Goal: Task Accomplishment & Management: Use online tool/utility

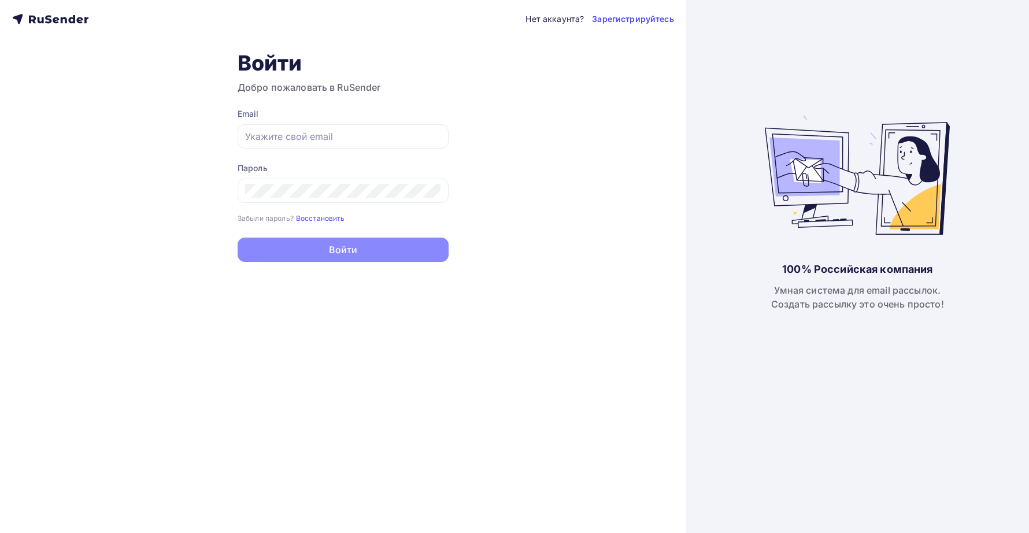
type input "[EMAIL_ADDRESS][PERSON_NAME][DOMAIN_NAME]"
click at [332, 264] on div "Нет аккаунта? Зарегистрируйтесь Войти Добро пожаловать в RuSender Email [EMAIL_…" at bounding box center [343, 266] width 686 height 533
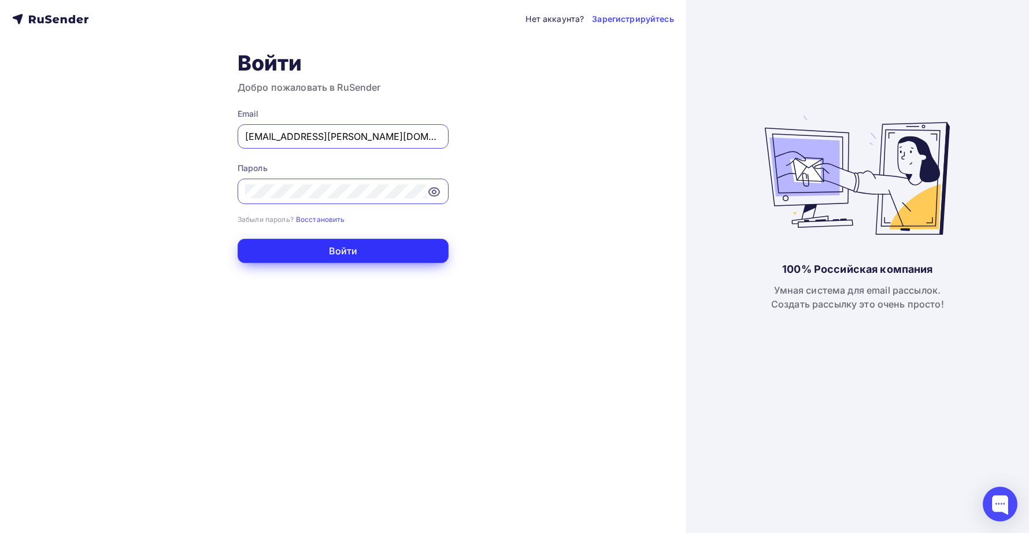
click at [332, 258] on button "Войти" at bounding box center [343, 251] width 211 height 24
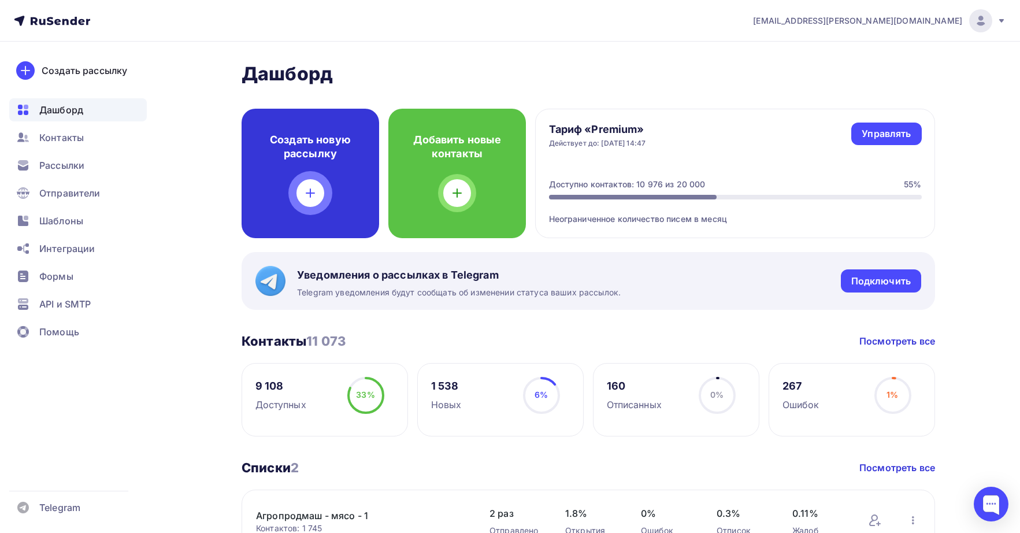
click at [252, 155] on div "Создать новую рассылку" at bounding box center [311, 173] width 138 height 129
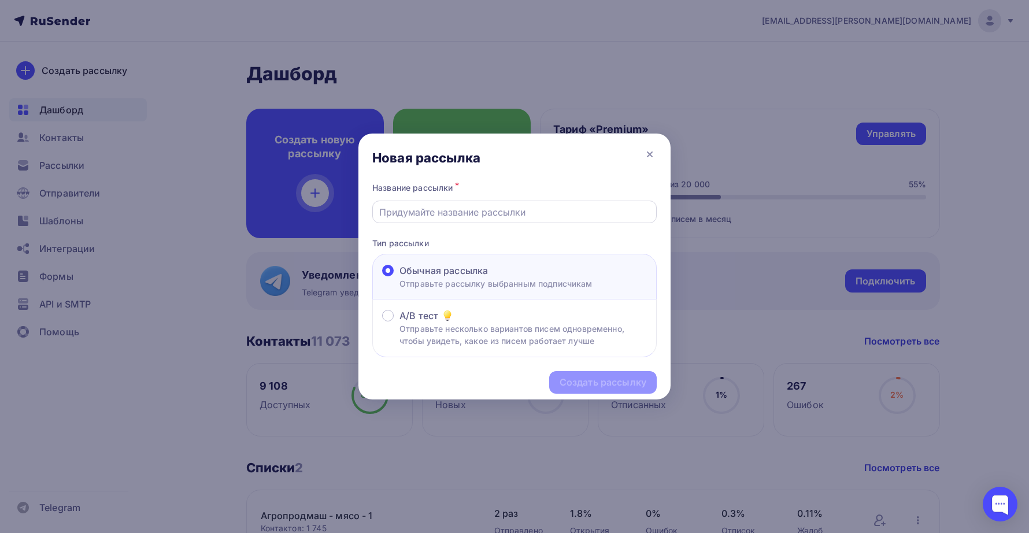
click at [502, 207] on input "text" at bounding box center [514, 212] width 271 height 14
paste input "конференцию в рамках выставки «Агропродмаш»: Тема:«Холодильная индустрия: эффек…"
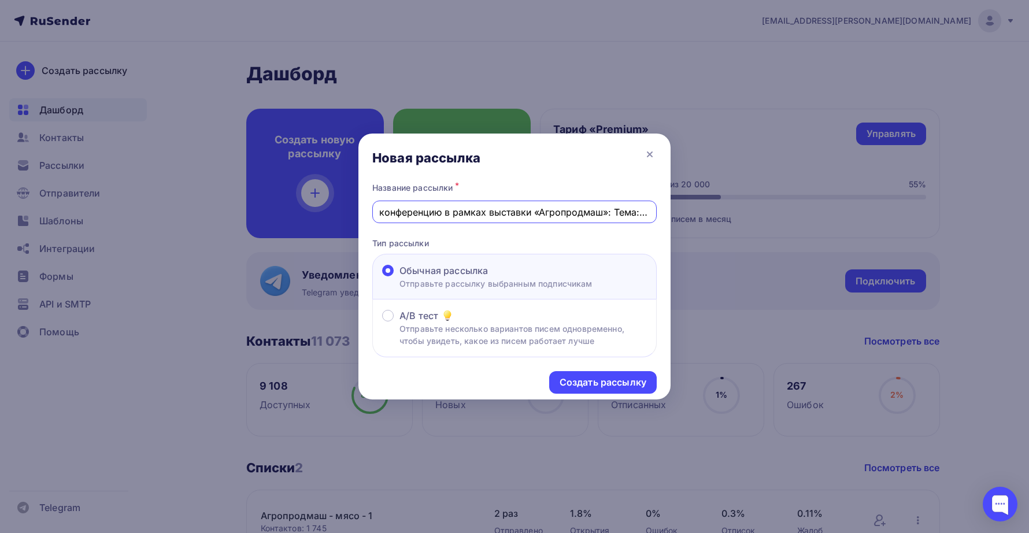
drag, startPoint x: 431, startPoint y: 206, endPoint x: 282, endPoint y: 213, distance: 148.7
click at [282, 213] on div "Новая рассылка Название рассылки * конференцию в рамках выставки «Агропродмаш»:…" at bounding box center [514, 266] width 1029 height 533
type input "конференцию в рамках выставки «Агропродмаш»: Тема:«Холодильная индустрия: эффек…"
click at [282, 213] on div at bounding box center [514, 266] width 1029 height 533
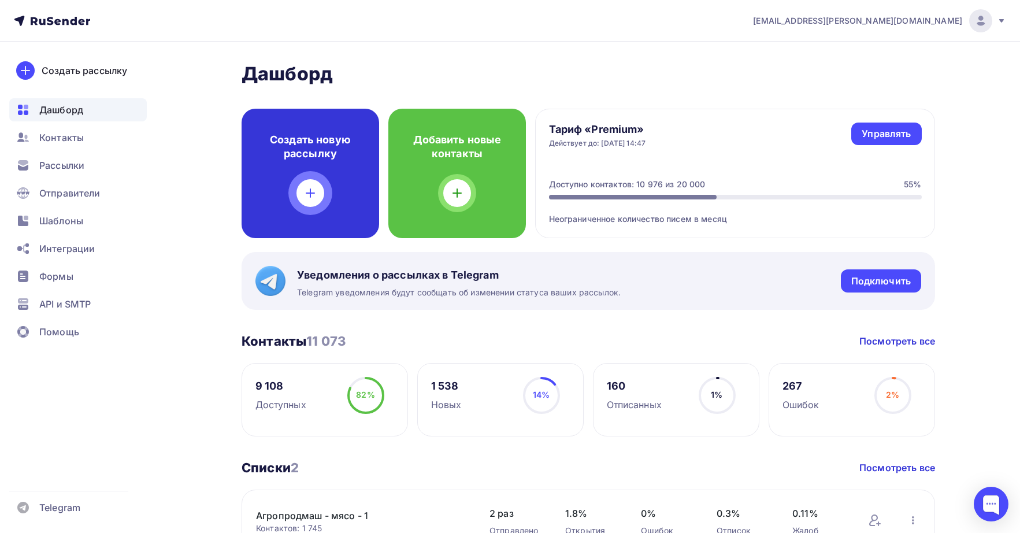
click at [314, 216] on div "Создать новую рассылку" at bounding box center [311, 173] width 138 height 129
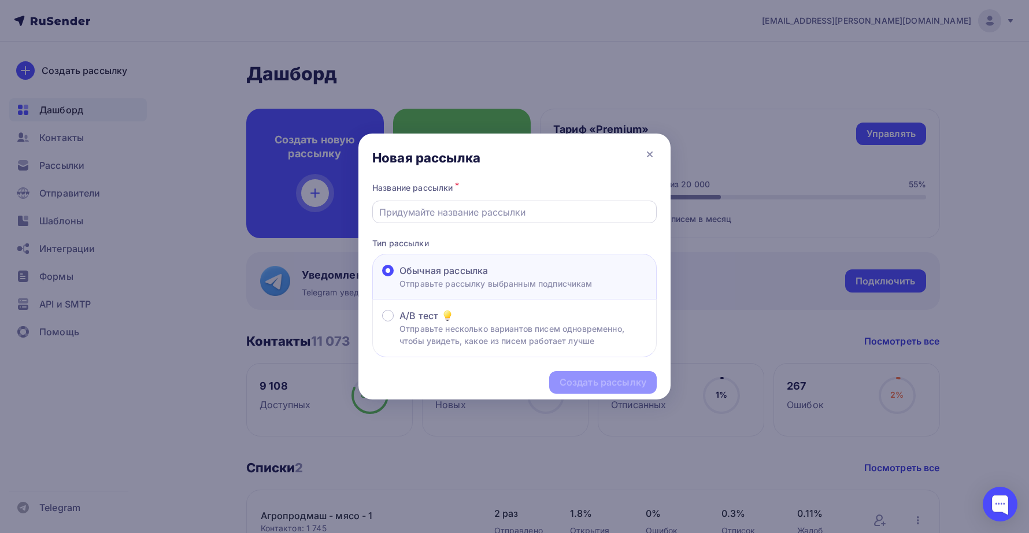
click at [453, 218] on input "text" at bounding box center [514, 212] width 271 height 14
paste input "конференцию в рамках выставки «Агропродмаш»: Тема:«Холодильная индустрия: эффек…"
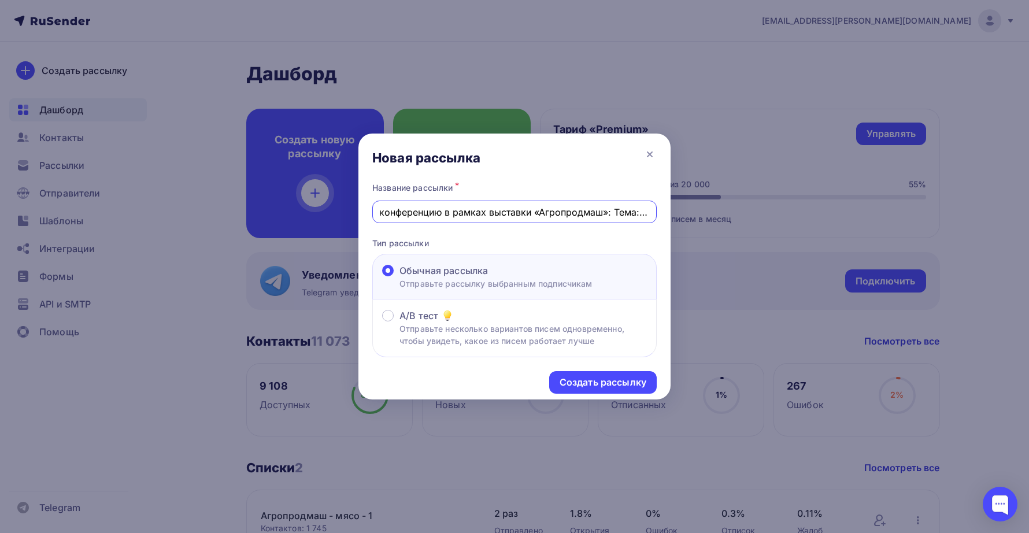
drag, startPoint x: 438, startPoint y: 211, endPoint x: 327, endPoint y: 212, distance: 111.5
click at [322, 212] on div "Новая рассылка Название рассылки * конференцию в рамках выставки «Агропродмаш»:…" at bounding box center [514, 266] width 1029 height 533
click at [482, 213] on input "конференцию в рамках выставки «Агропродмаш»: Тема:«Холодильная индустрия: эффек…" at bounding box center [514, 212] width 271 height 14
drag, startPoint x: 442, startPoint y: 213, endPoint x: 339, endPoint y: 209, distance: 103.5
click at [339, 209] on div "Новая рассылка Название рассылки * конференцию в рамках выставки «Агропродмаш»:…" at bounding box center [514, 266] width 1029 height 533
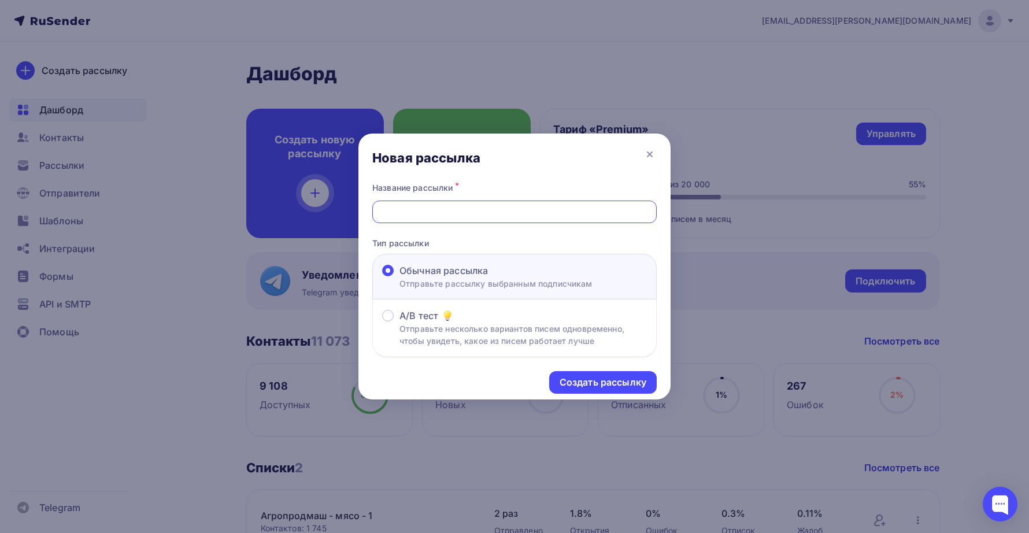
scroll to position [0, 362]
drag, startPoint x: 623, startPoint y: 216, endPoint x: 677, endPoint y: 213, distance: 54.4
click at [677, 213] on div "Новая рассылка Название рассылки * Конференция в рамках выставки «Агропродмаш»:…" at bounding box center [514, 266] width 1029 height 533
click at [595, 214] on input "Конференция в рамках выставки «Агропродмаш»: Тема:«Холодильная индустрия: эффек…" at bounding box center [514, 212] width 271 height 14
type input "Конференция в рамках выставки «Агропродмаш»: Тема:«Холодильная индустрия: эффек…"
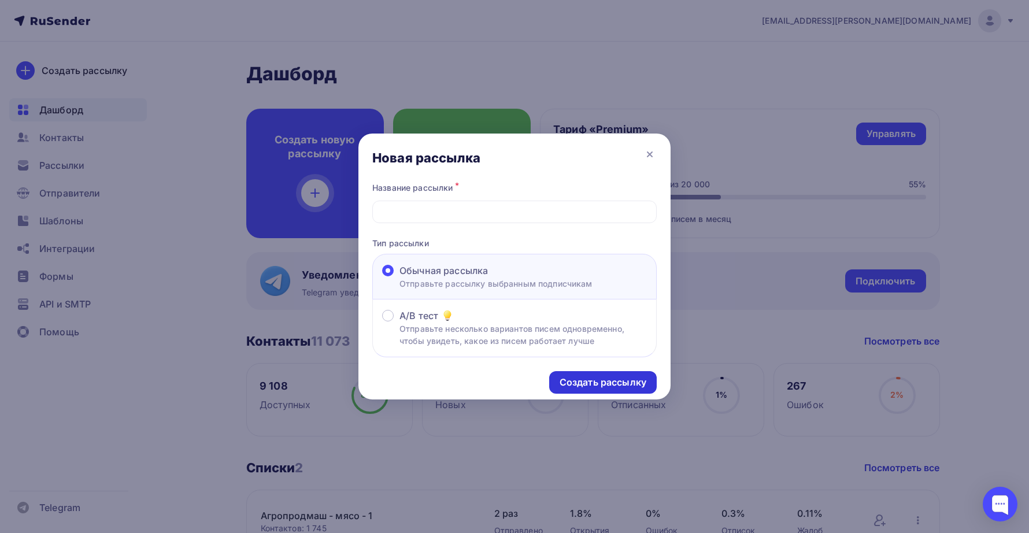
click at [569, 380] on div "Создать рассылку" at bounding box center [602, 382] width 87 height 13
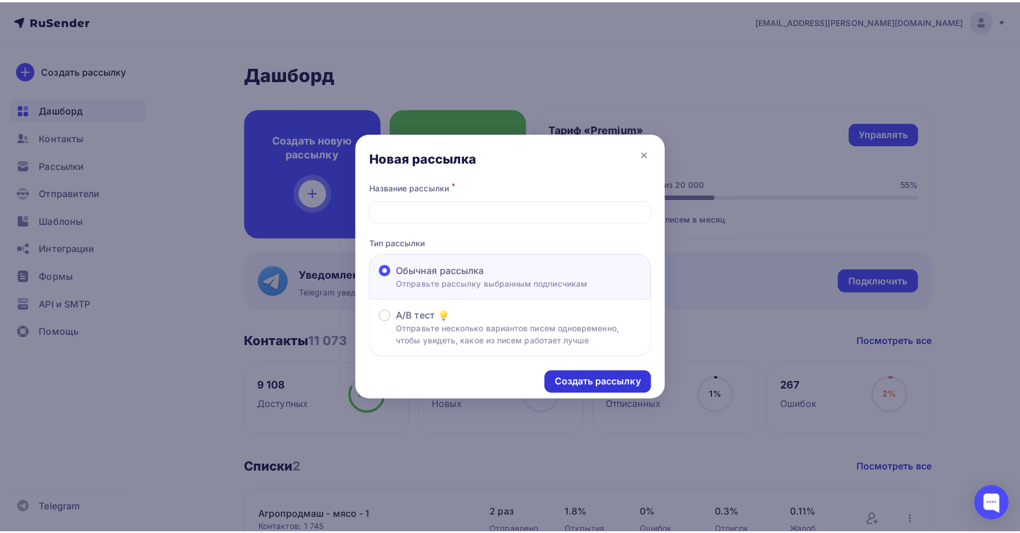
scroll to position [0, 0]
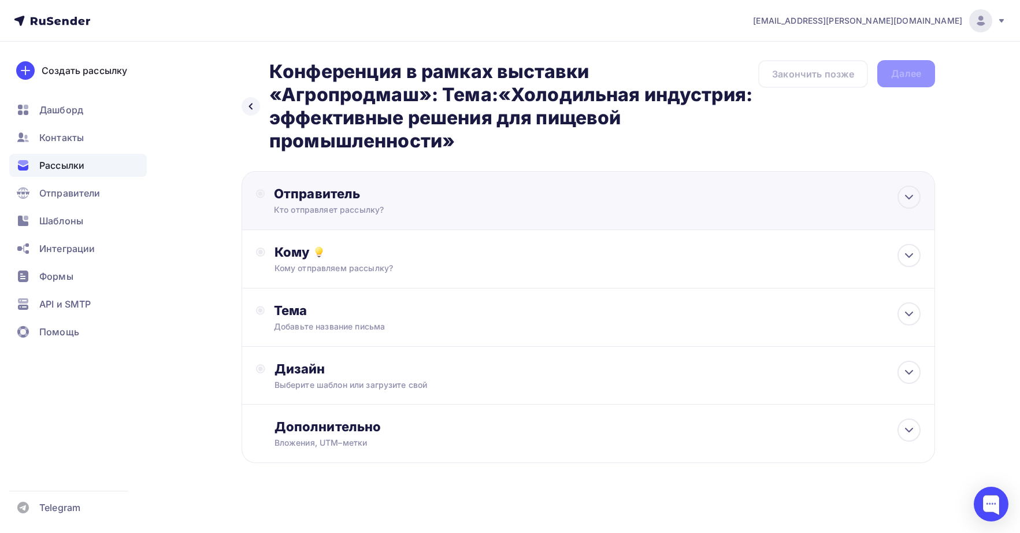
click at [351, 203] on div "Отправитель Кто отправляет рассылку? Email * [EMAIL_ADDRESS][PERSON_NAME][DOMAI…" at bounding box center [399, 200] width 250 height 30
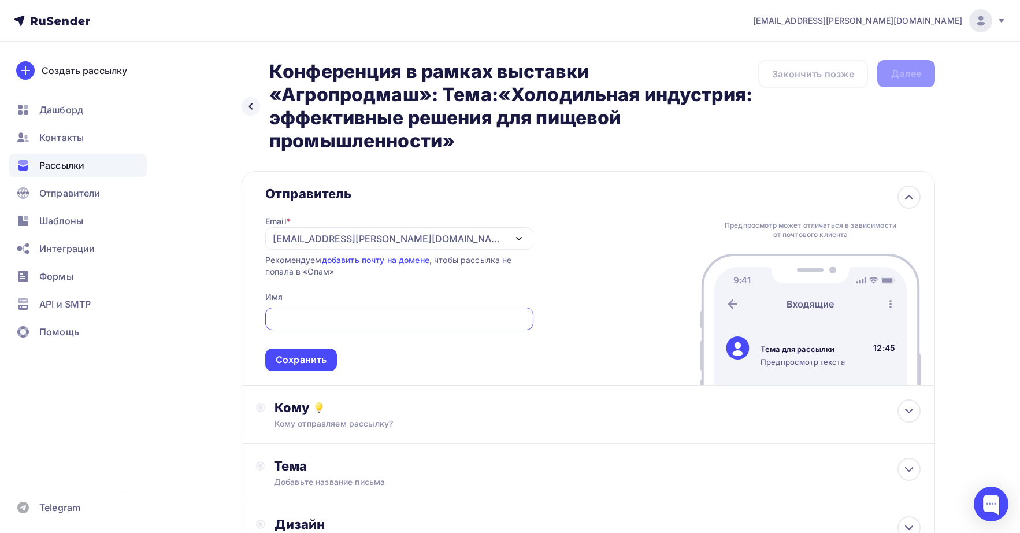
click at [317, 240] on div "[EMAIL_ADDRESS][PERSON_NAME][DOMAIN_NAME]" at bounding box center [389, 239] width 233 height 14
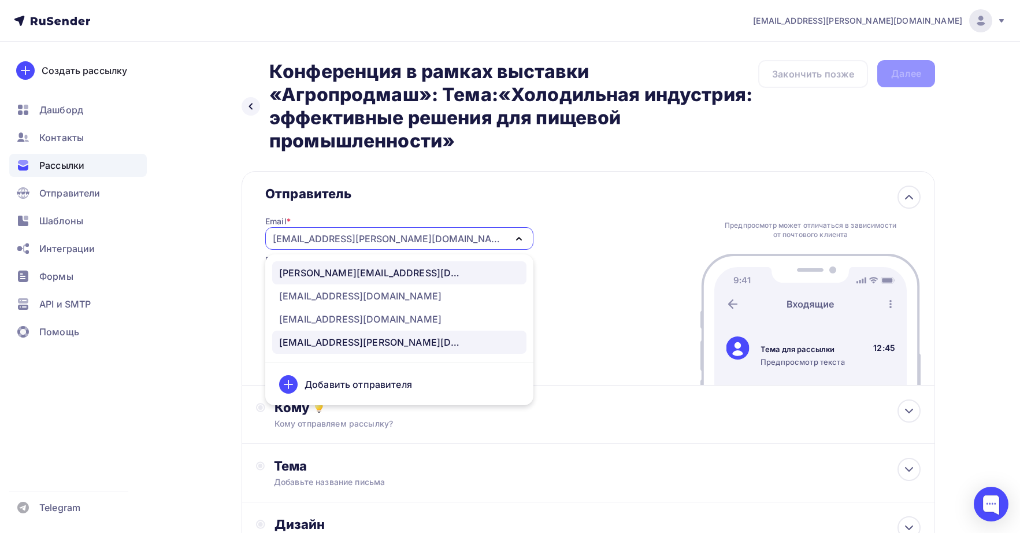
click at [295, 276] on div "[PERSON_NAME][EMAIL_ADDRESS][DOMAIN_NAME]" at bounding box center [371, 273] width 185 height 14
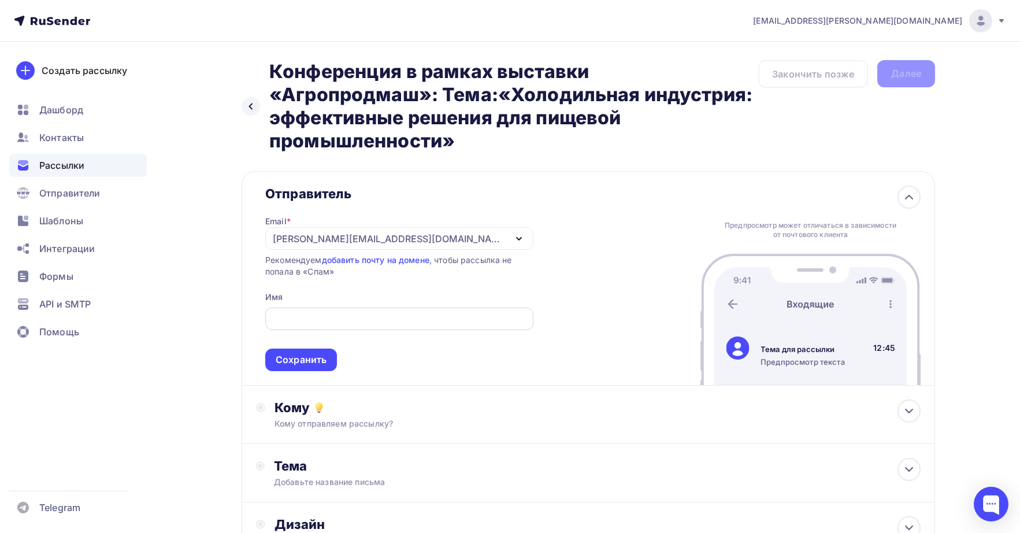
click at [302, 330] on div at bounding box center [399, 318] width 268 height 23
click at [306, 319] on input "text" at bounding box center [399, 319] width 255 height 14
type input "L"
type input "[PERSON_NAME]"
click at [306, 365] on div "Сохранить" at bounding box center [301, 359] width 51 height 13
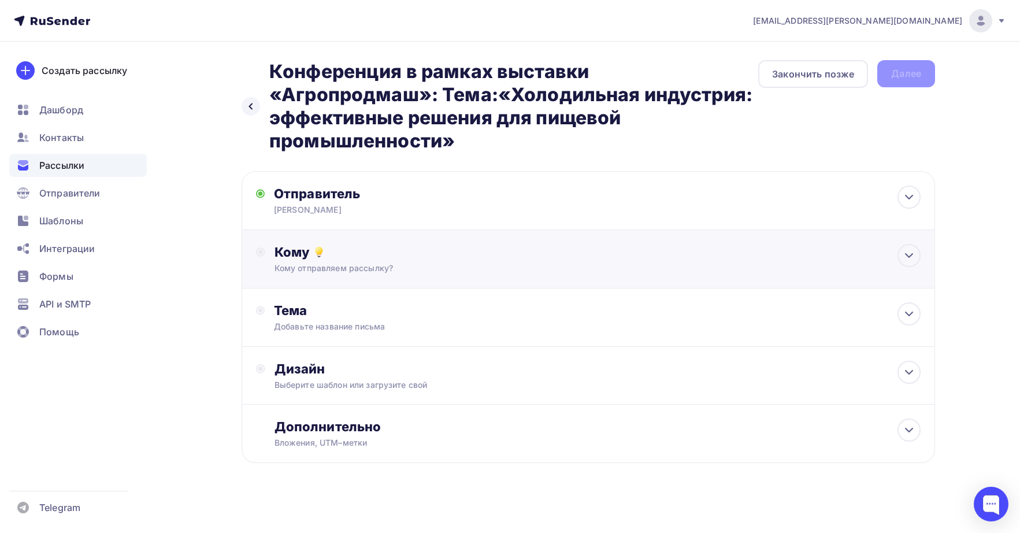
click at [342, 259] on div "Кому" at bounding box center [597, 252] width 646 height 16
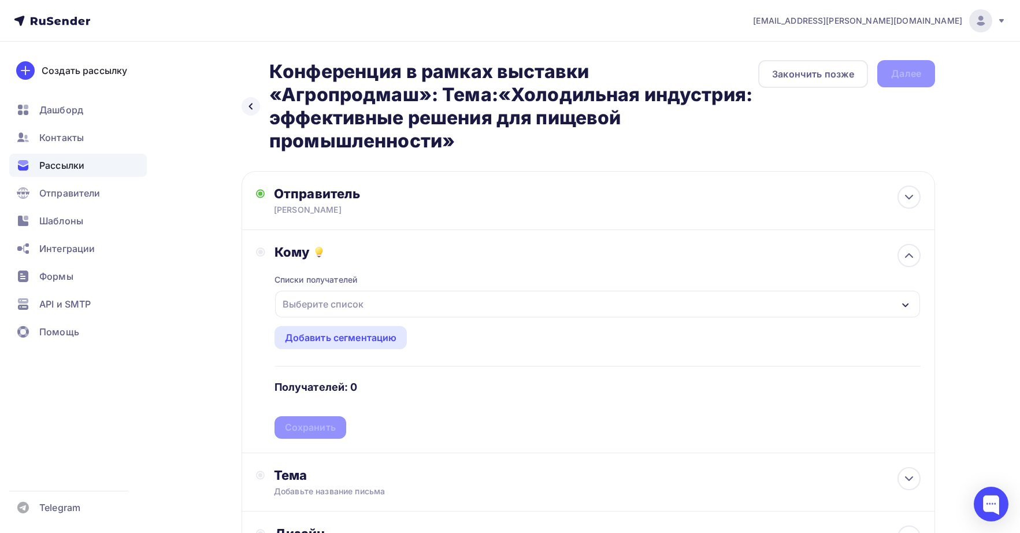
click at [346, 306] on div "Выберите список" at bounding box center [323, 304] width 90 height 21
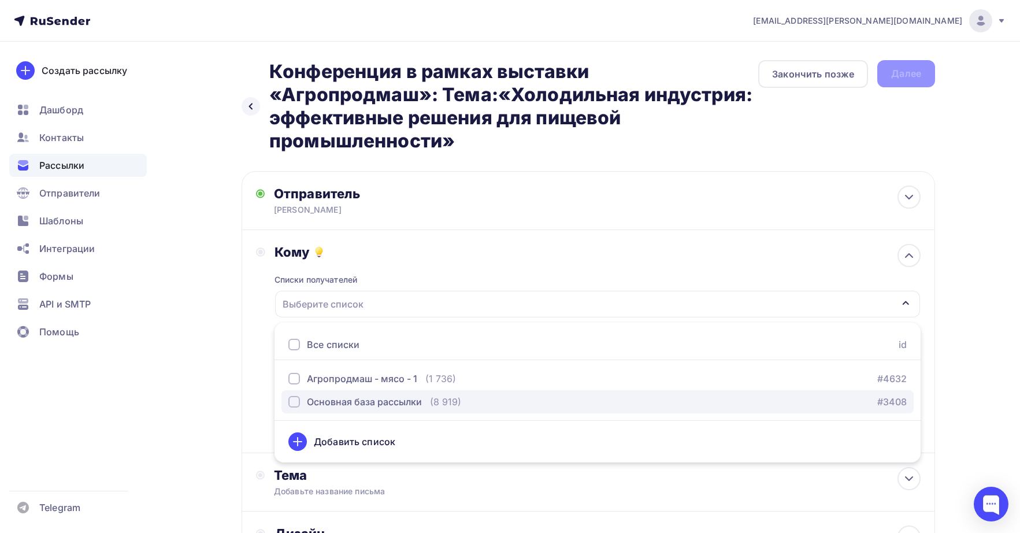
click at [301, 405] on div "Основная база рассылки" at bounding box center [354, 402] width 133 height 14
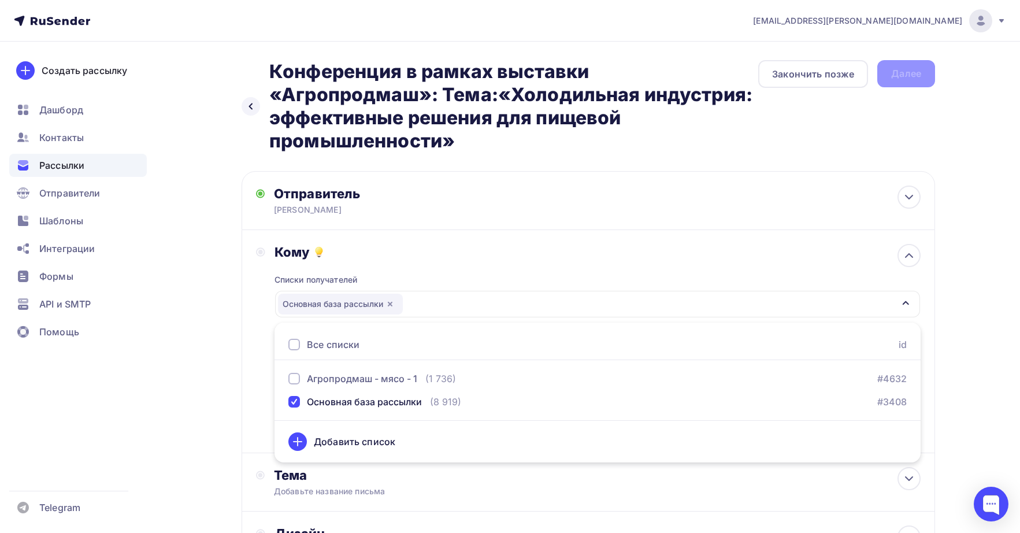
click at [264, 334] on div "Кому Списки получателей Основная база рассылки Все списки id Агропродмаш - мясо…" at bounding box center [588, 341] width 665 height 195
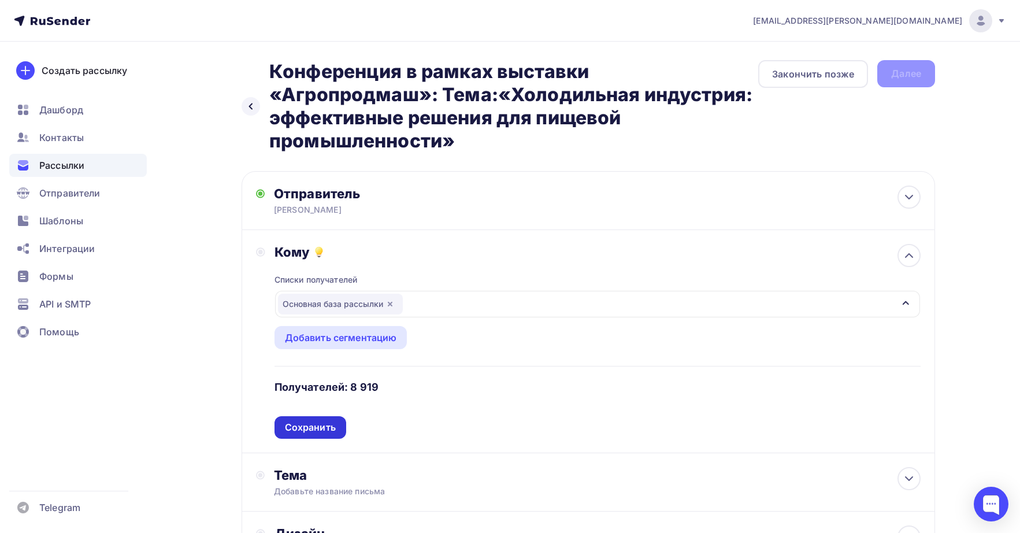
click at [322, 426] on div "Сохранить" at bounding box center [310, 427] width 51 height 13
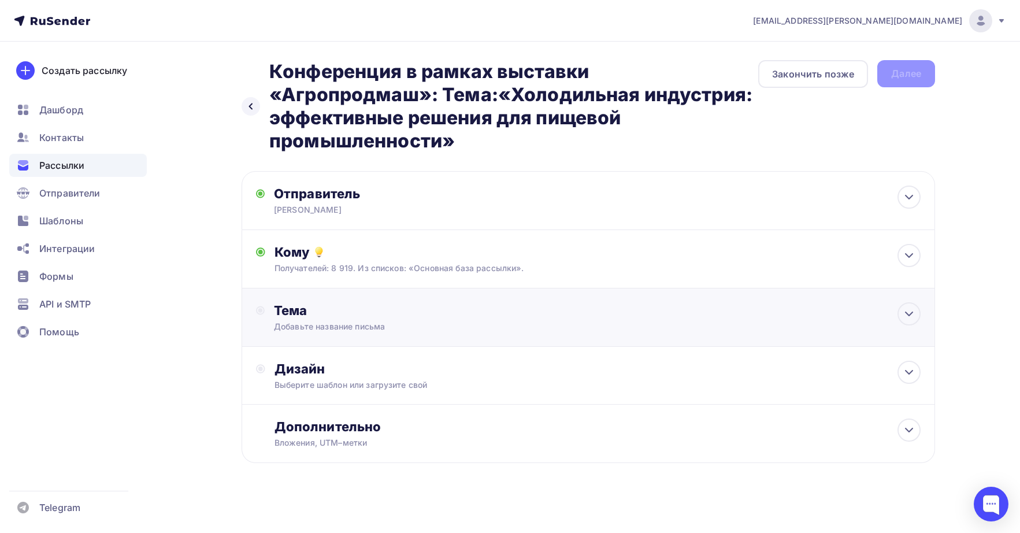
click at [318, 324] on div "Добавьте название письма" at bounding box center [377, 327] width 206 height 12
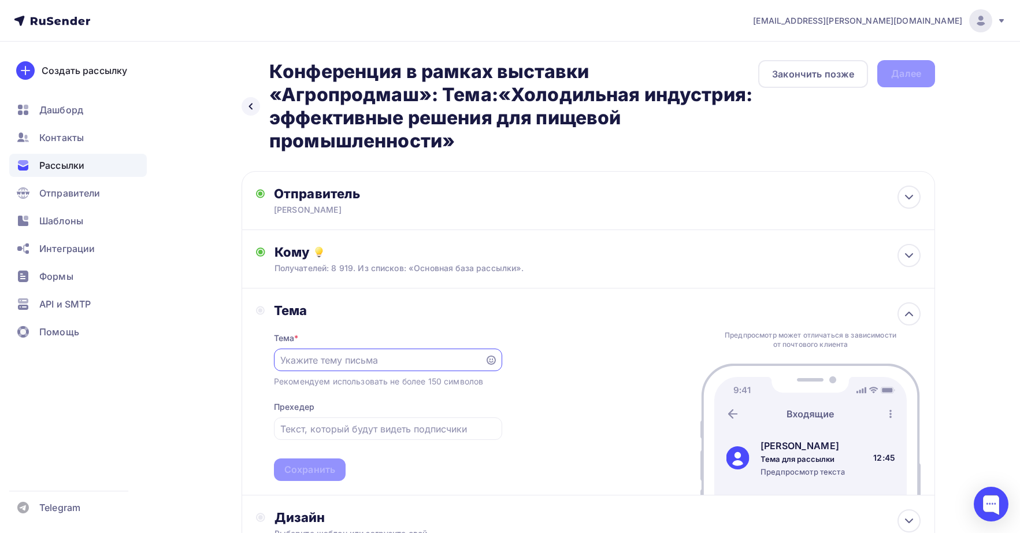
paste input "Конференция в рамках выставки «Агропродмаш»: Тема:«Холодильная индустрия: эффек…"
type input "Конференция в рамках выставки «Агропродмаш»: Тема:«Холодильная индустрия: эффек…"
click at [371, 434] on input "text" at bounding box center [387, 429] width 215 height 14
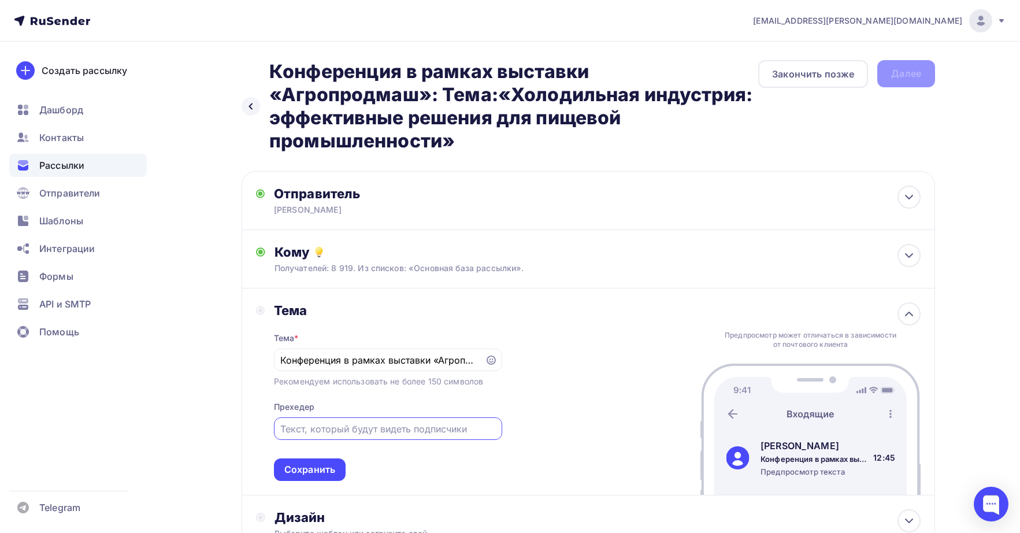
paste input "Дата:[DATE] Место:МВЦ «Крокус Экспо», павильон №3."
type input "Дата:[DATE] Место:МВЦ «Крокус Экспо», павильон №3."
click at [288, 478] on div "Сохранить" at bounding box center [310, 469] width 72 height 23
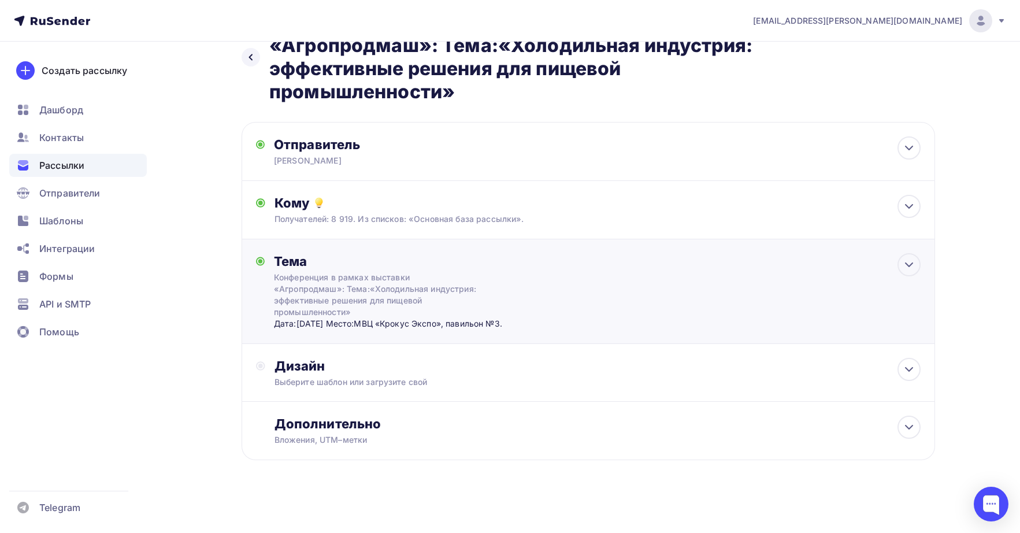
scroll to position [64, 0]
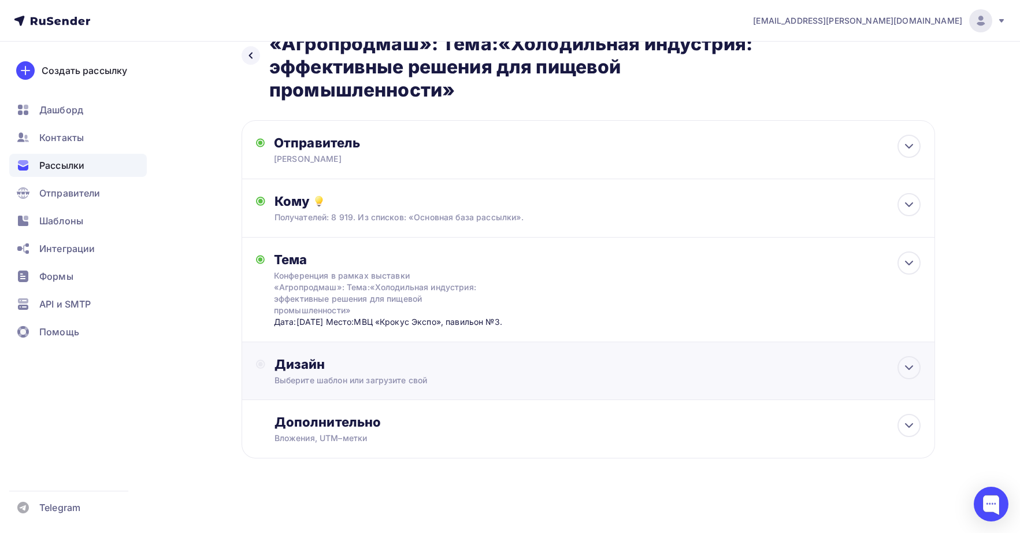
click at [361, 360] on div "Дизайн" at bounding box center [597, 364] width 646 height 16
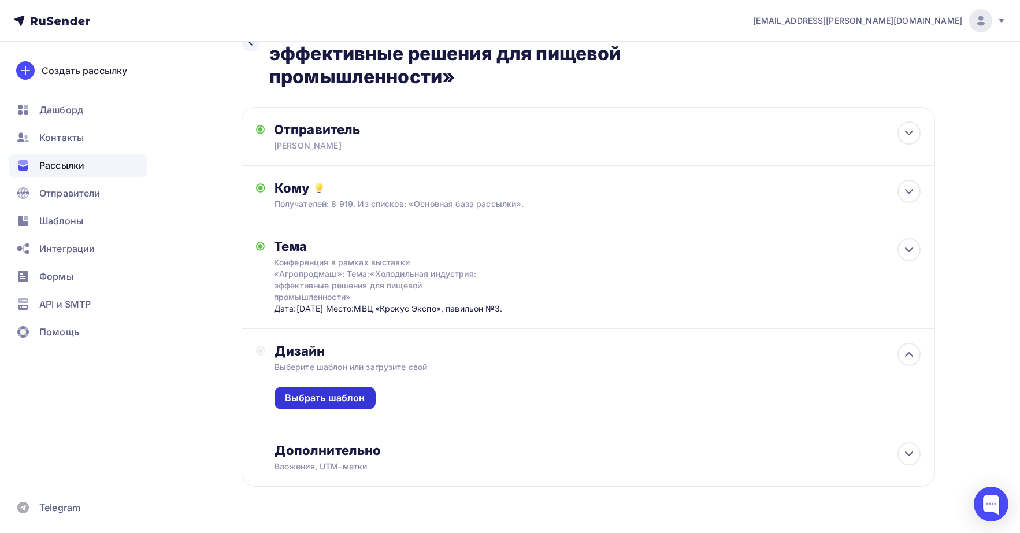
click at [312, 409] on div "Выбрать шаблон" at bounding box center [324, 398] width 101 height 23
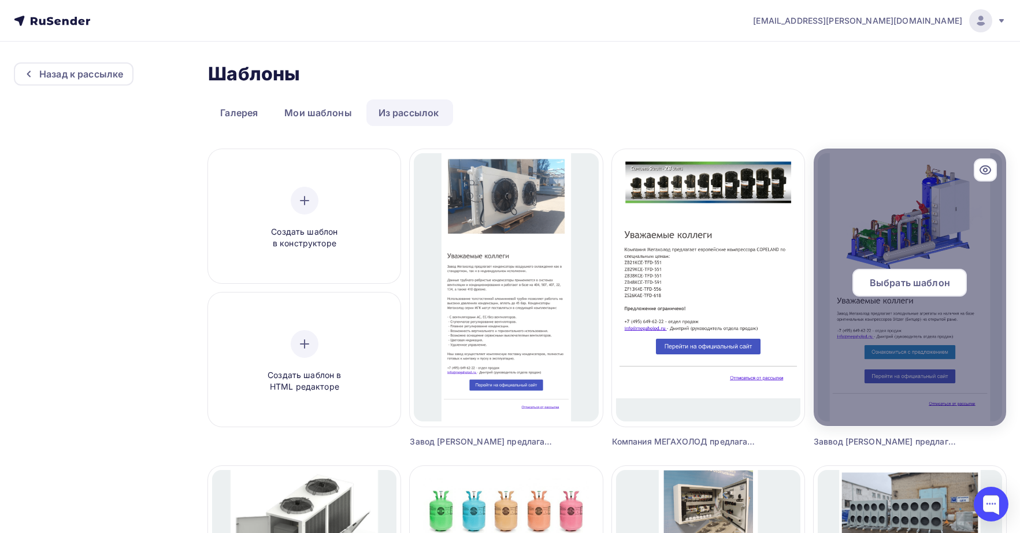
click at [906, 291] on div "Выбрать шаблон" at bounding box center [909, 283] width 114 height 28
click at [885, 283] on span "Выбрать шаблон" at bounding box center [910, 283] width 80 height 14
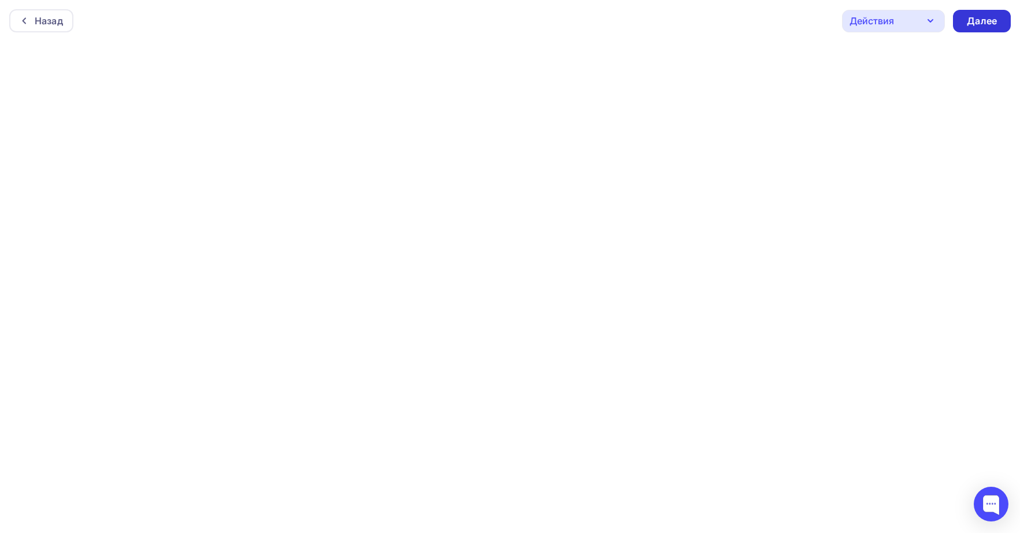
click at [985, 18] on div "Далее" at bounding box center [982, 20] width 30 height 13
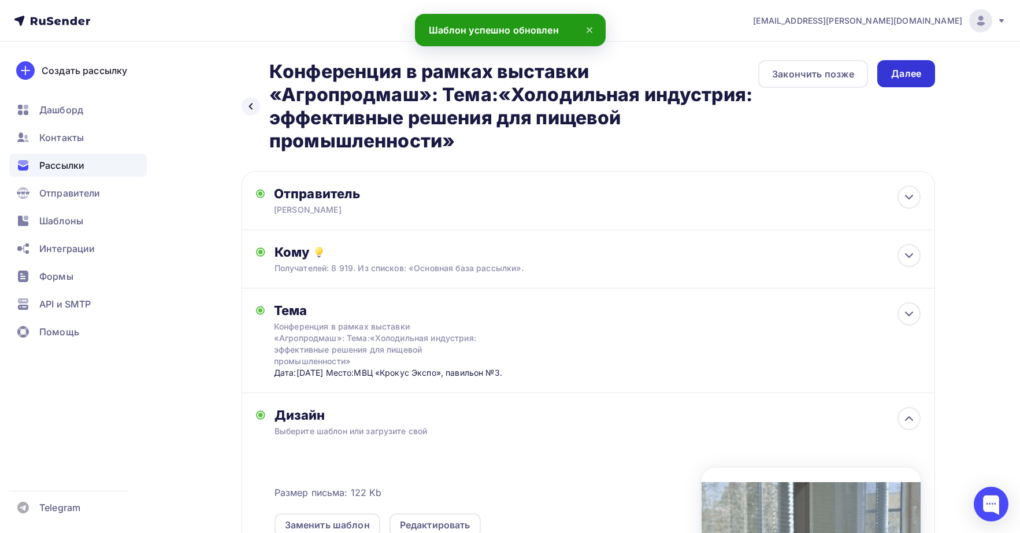
click at [900, 65] on div "Далее" at bounding box center [906, 73] width 58 height 27
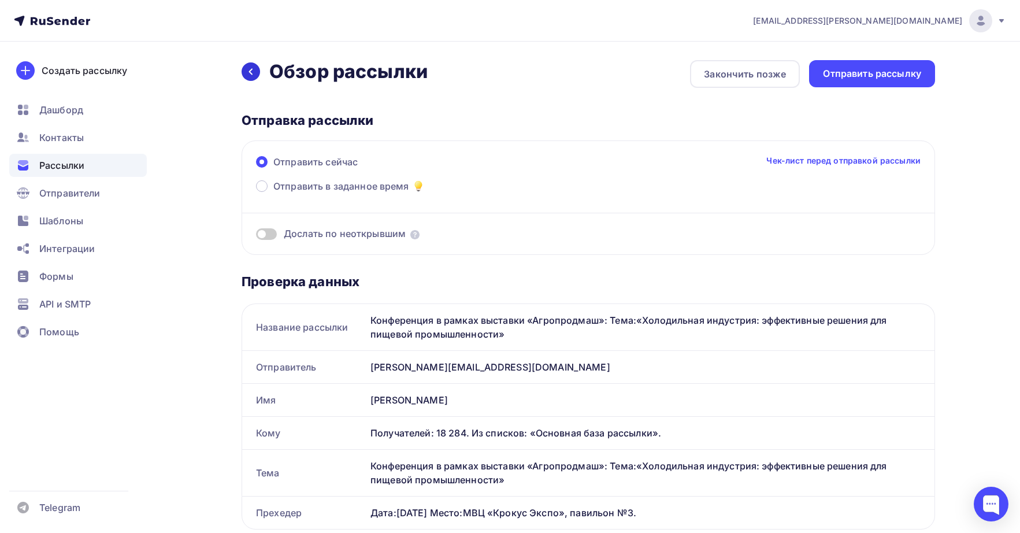
click at [243, 76] on div at bounding box center [251, 71] width 18 height 18
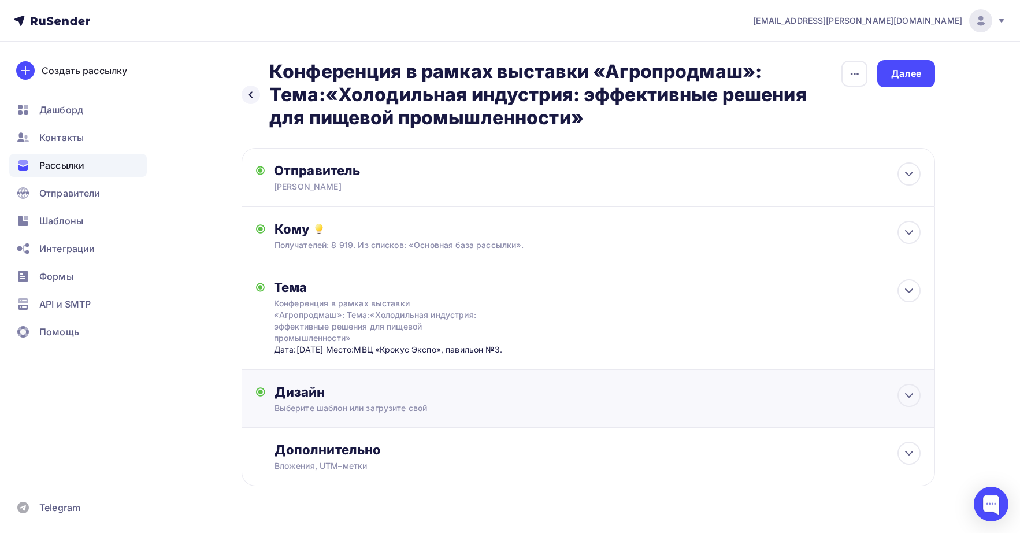
click at [462, 414] on div "Выберите шаблон или загрузите свой" at bounding box center [565, 408] width 582 height 12
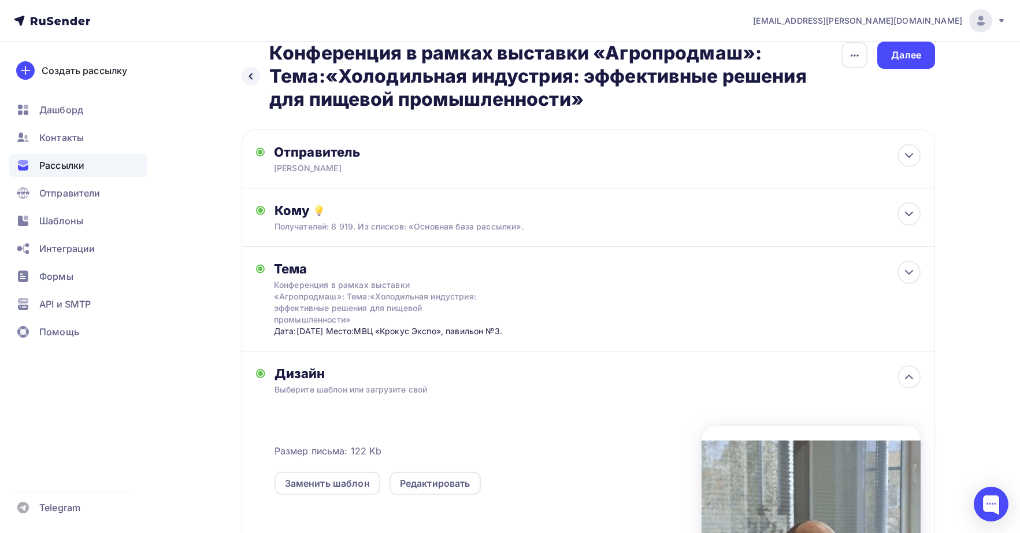
scroll to position [38, 0]
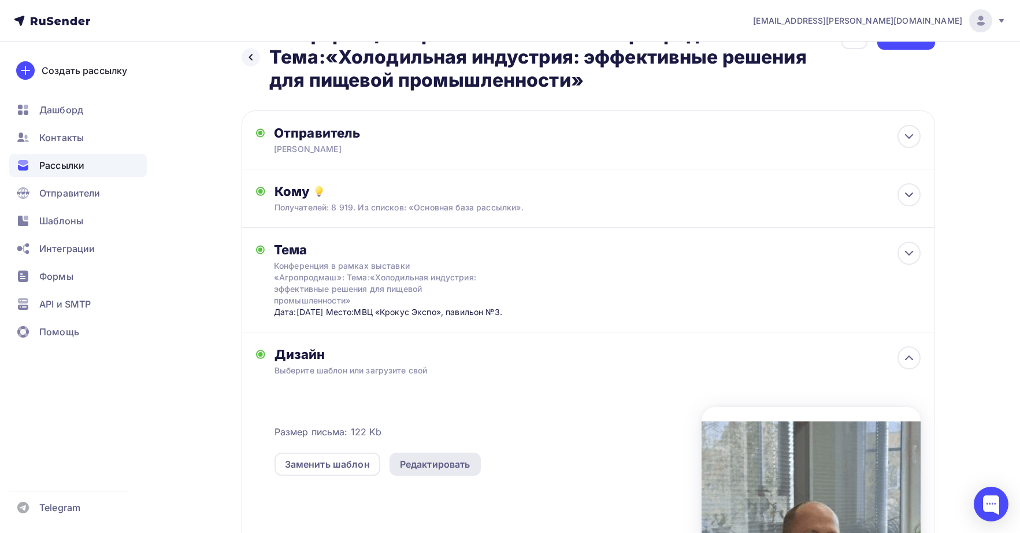
click at [446, 471] on div "Редактировать" at bounding box center [435, 464] width 71 height 14
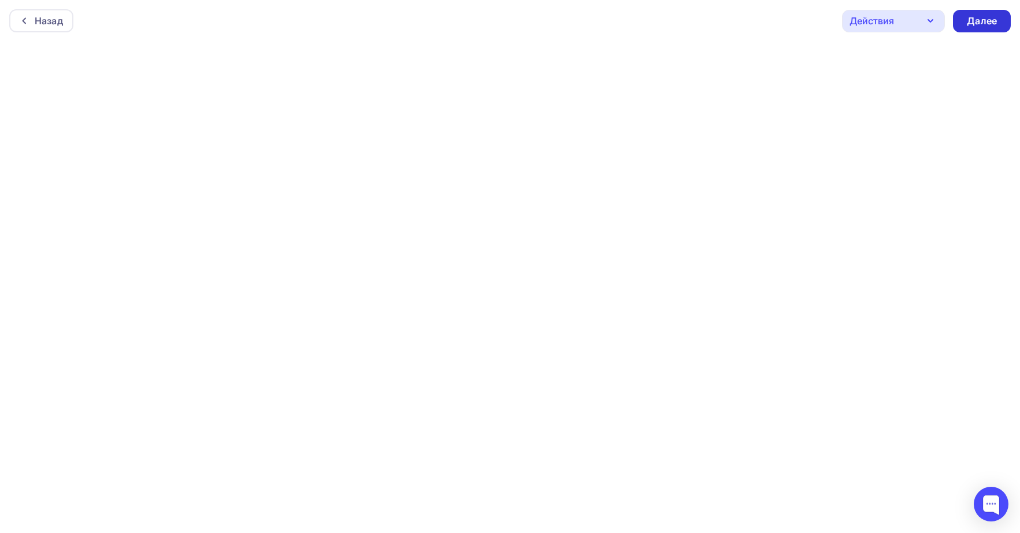
click at [984, 19] on div "Далее" at bounding box center [982, 20] width 30 height 13
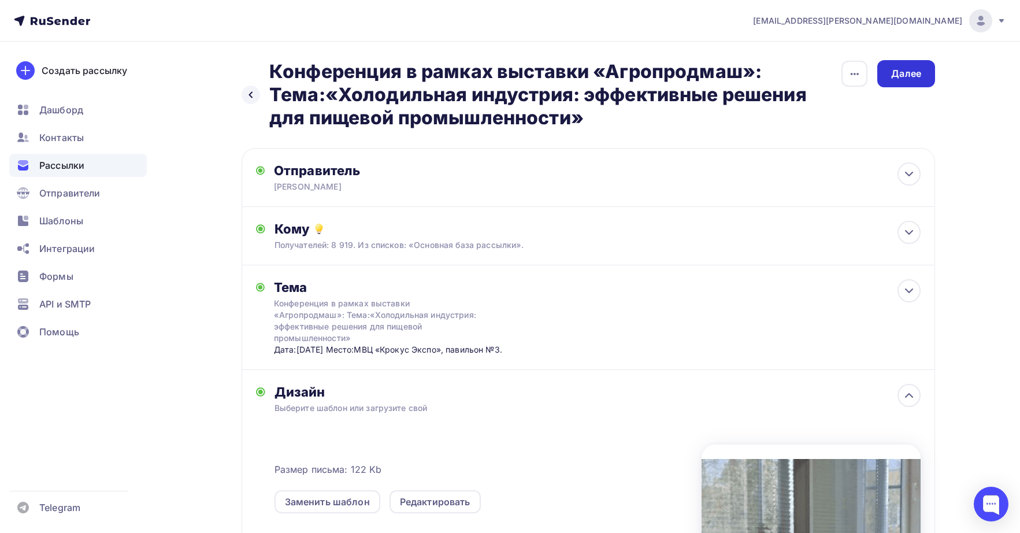
click at [887, 80] on div "Далее" at bounding box center [906, 73] width 58 height 27
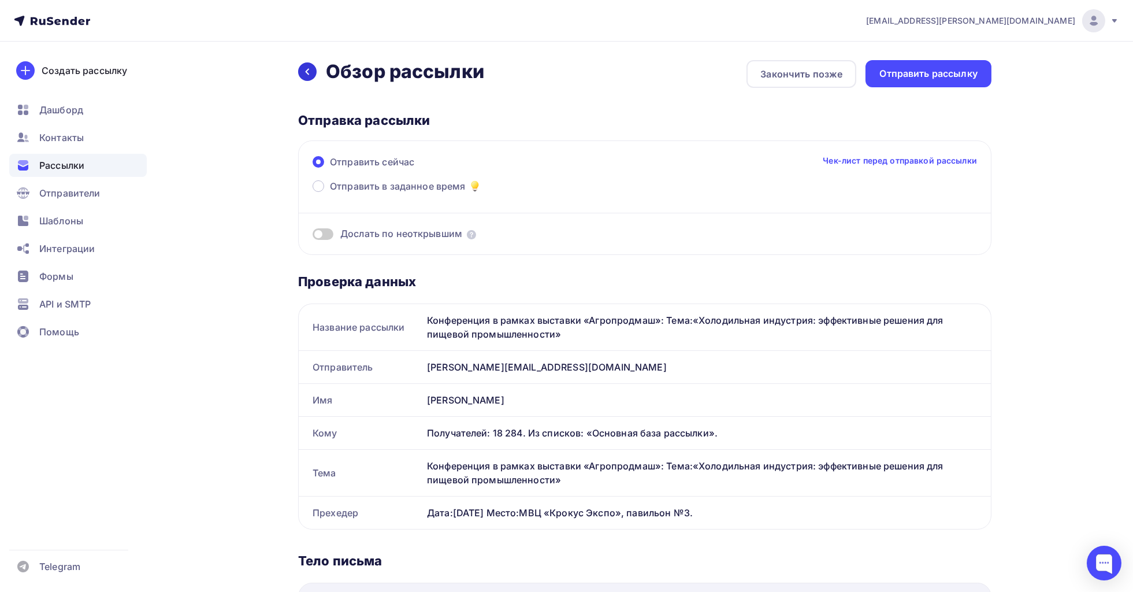
click at [306, 63] on div at bounding box center [307, 71] width 18 height 18
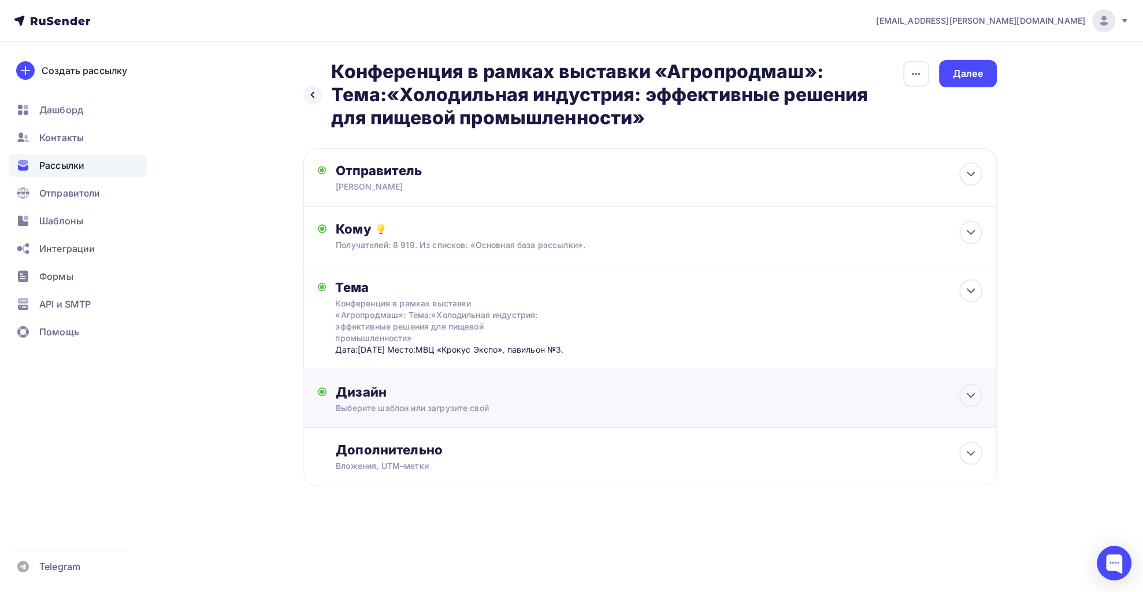
click at [399, 400] on div "Дизайн" at bounding box center [659, 392] width 646 height 16
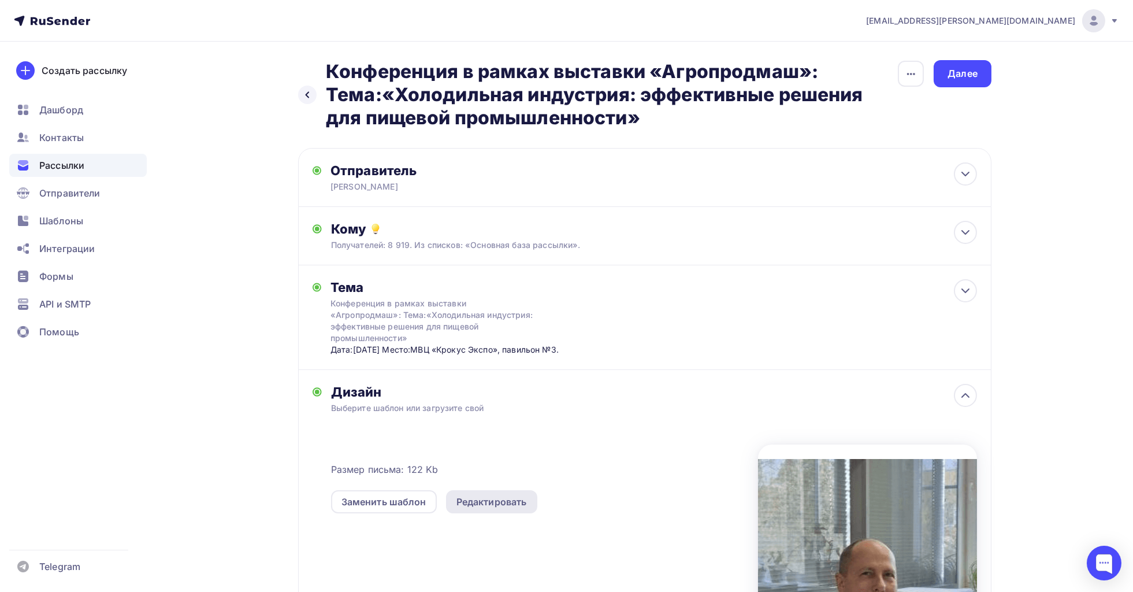
click at [496, 513] on div "Редактировать" at bounding box center [491, 501] width 91 height 23
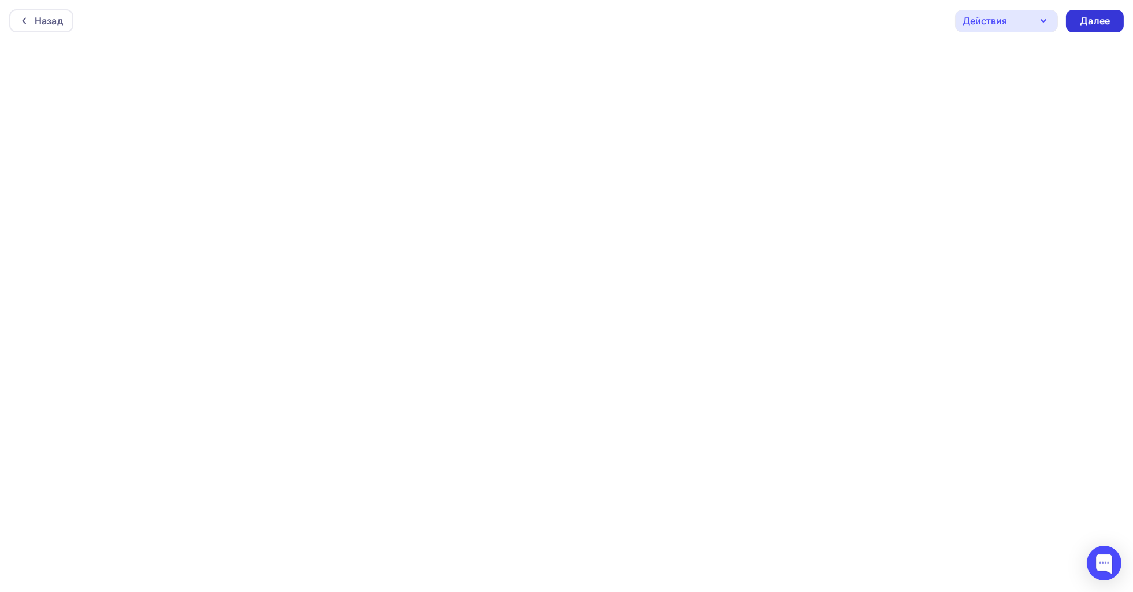
click at [1028, 19] on div "Далее" at bounding box center [1095, 20] width 30 height 13
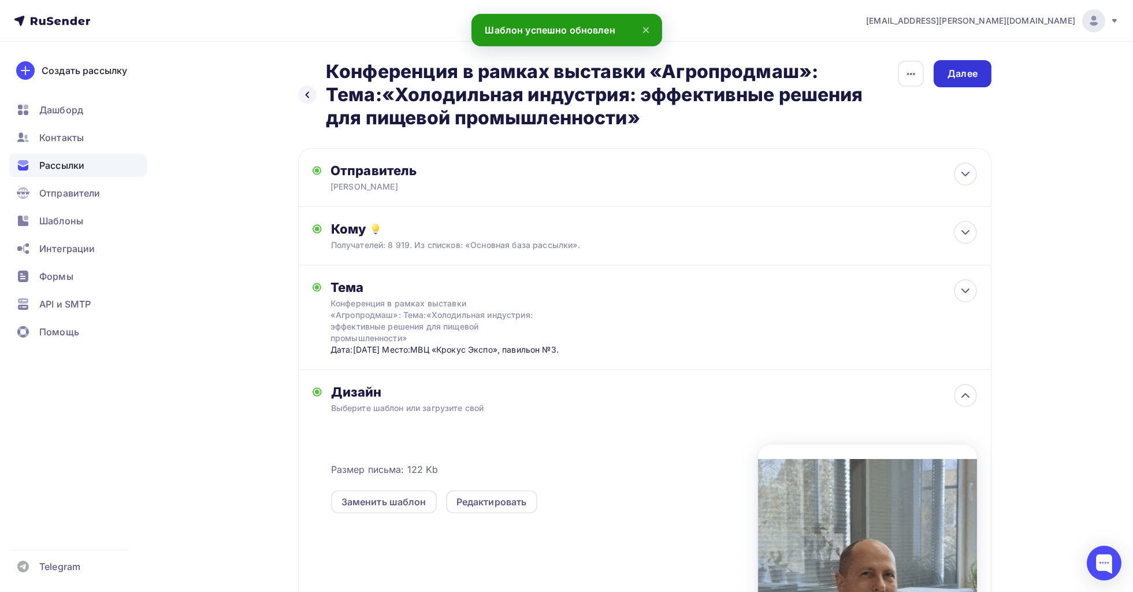
click at [963, 71] on div "Далее" at bounding box center [963, 73] width 30 height 13
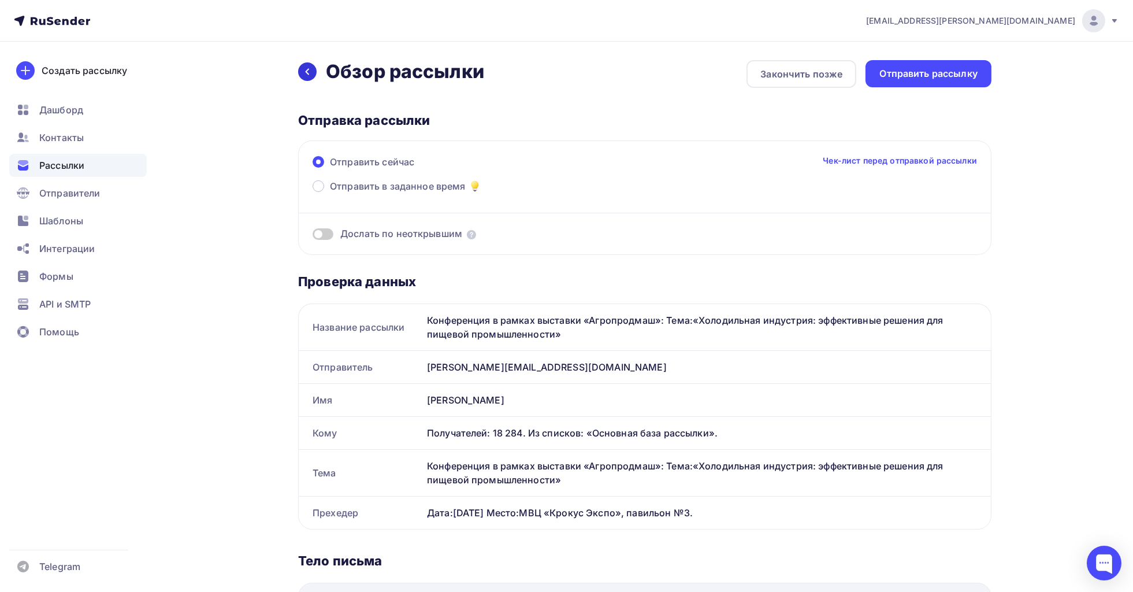
click at [306, 75] on icon at bounding box center [307, 71] width 9 height 9
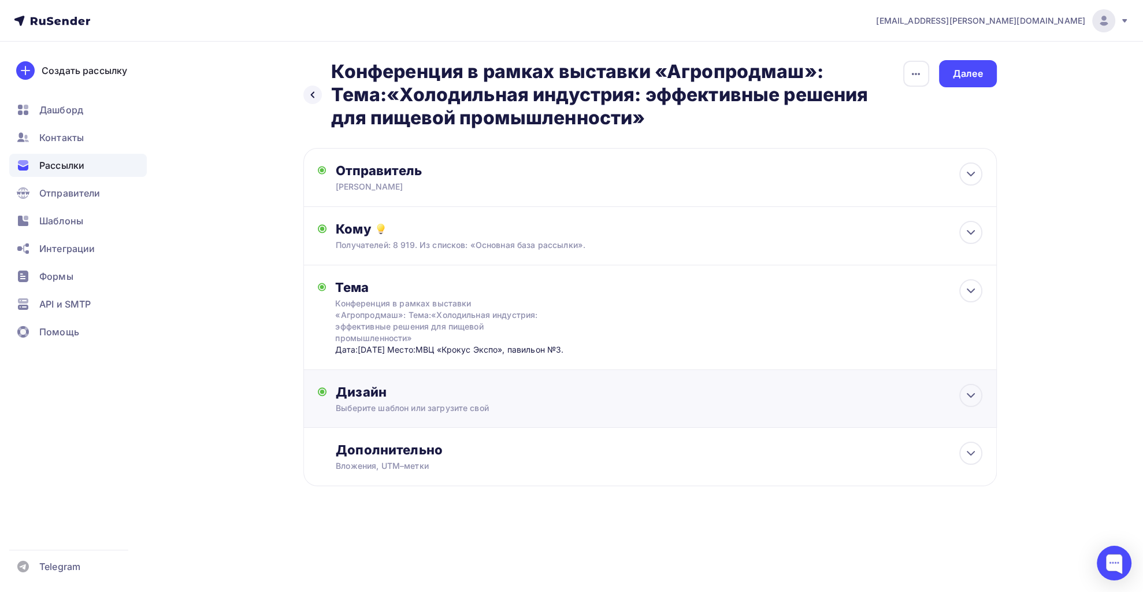
click at [483, 414] on div "Выберите шаблон или загрузите свой" at bounding box center [627, 408] width 582 height 12
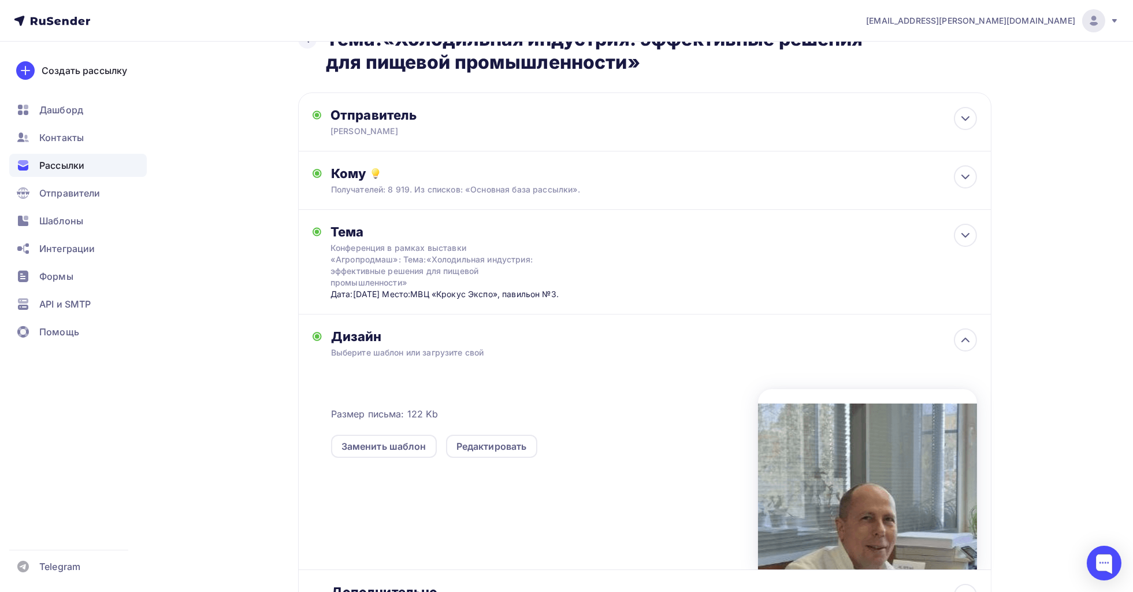
scroll to position [81, 0]
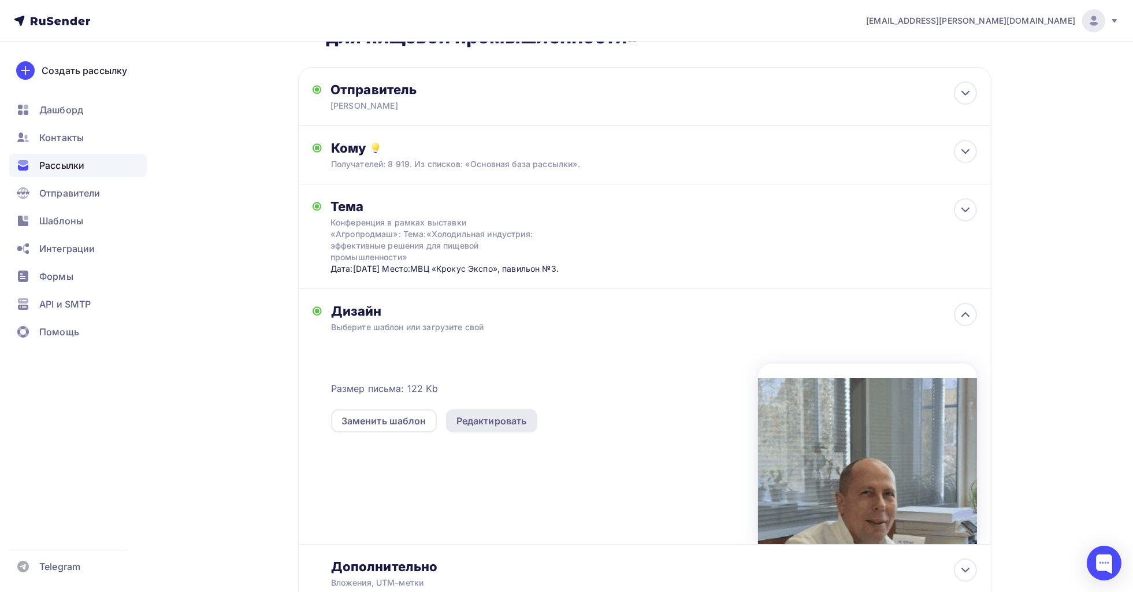
click at [477, 428] on div "Редактировать" at bounding box center [492, 421] width 71 height 14
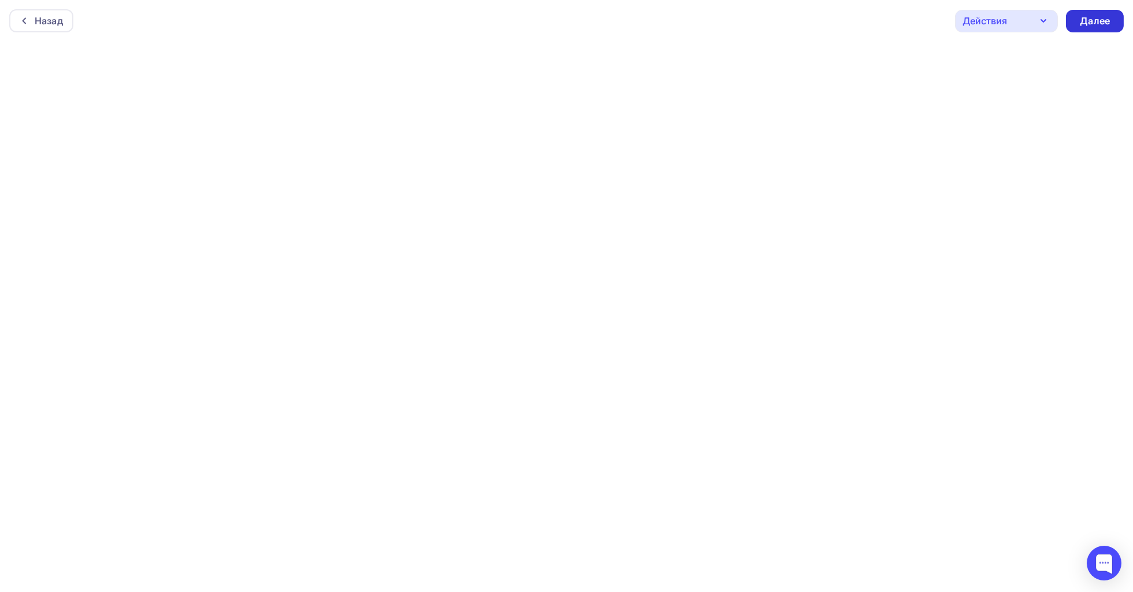
click at [1028, 25] on div "Далее" at bounding box center [1095, 20] width 30 height 13
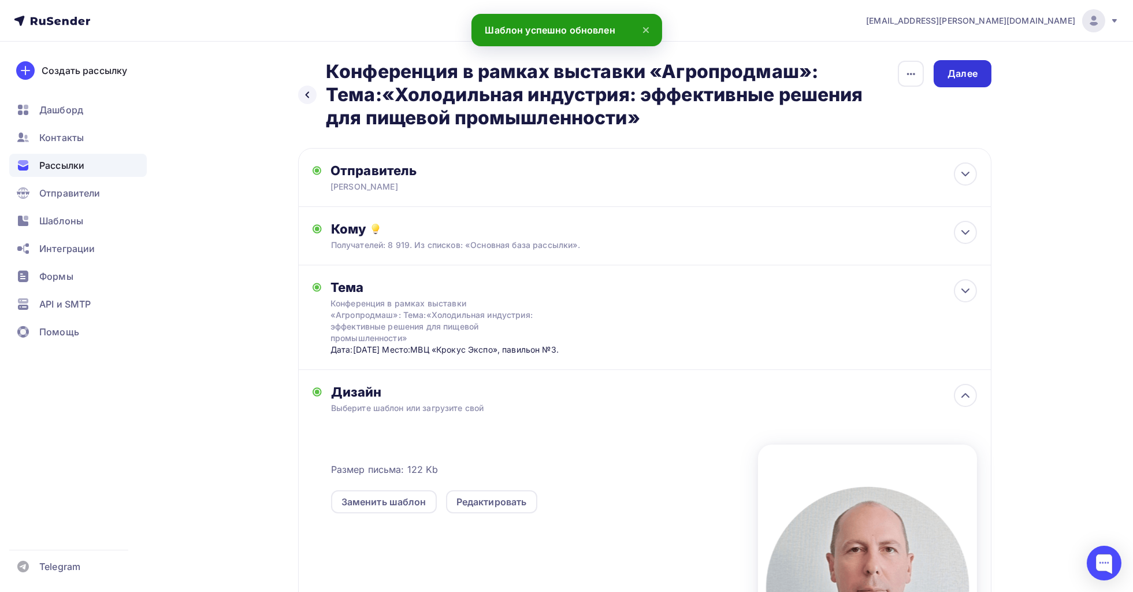
click at [952, 81] on div "Далее" at bounding box center [963, 73] width 58 height 27
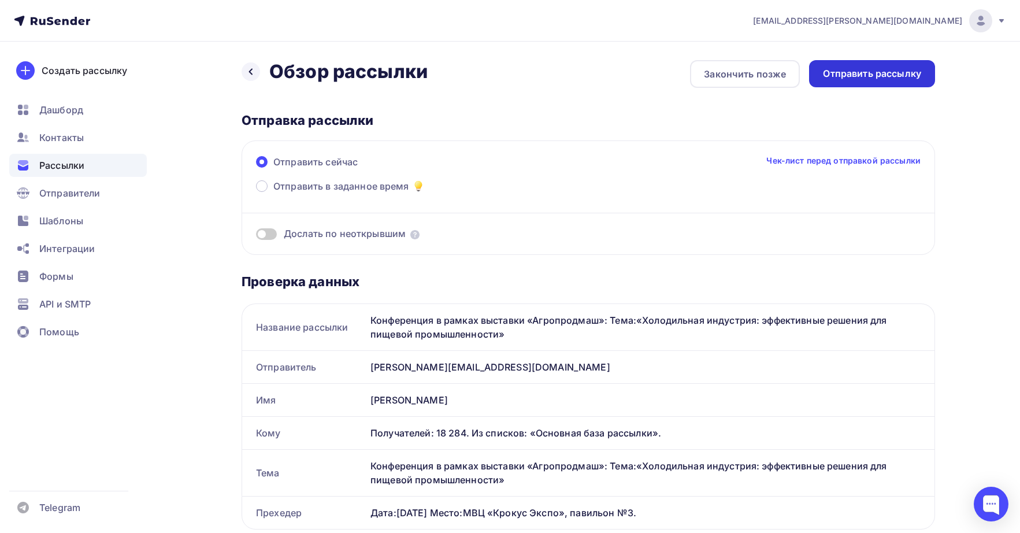
click at [858, 72] on div "Отправить рассылку" at bounding box center [872, 73] width 98 height 13
